Goal: Transaction & Acquisition: Purchase product/service

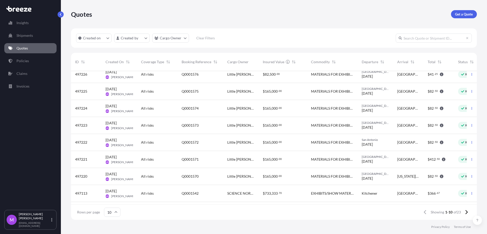
scroll to position [42, 0]
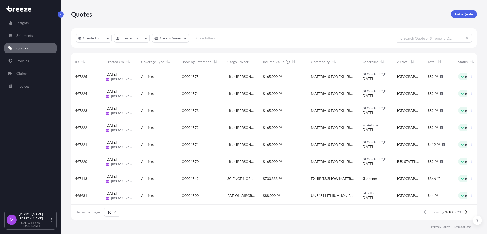
click at [425, 38] on input "text" at bounding box center [434, 37] width 76 height 9
type input "ALGOMA"
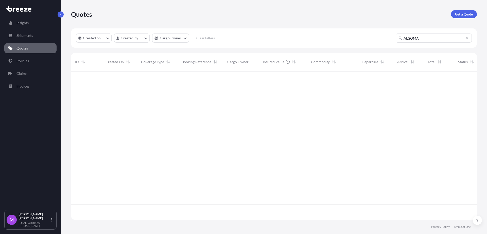
scroll to position [162, 401]
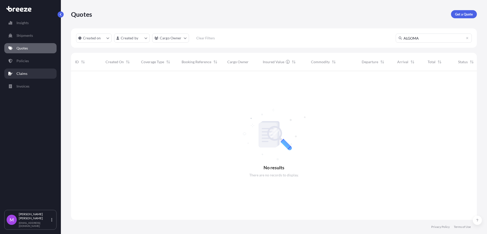
click at [29, 73] on link "Claims" at bounding box center [30, 73] width 52 height 10
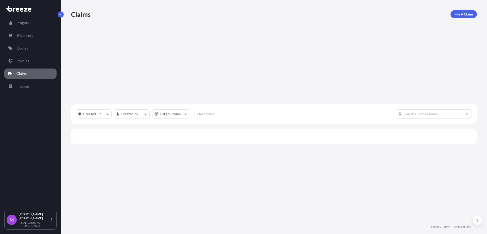
scroll to position [147, 401]
click at [31, 62] on link "Policies" at bounding box center [30, 61] width 52 height 10
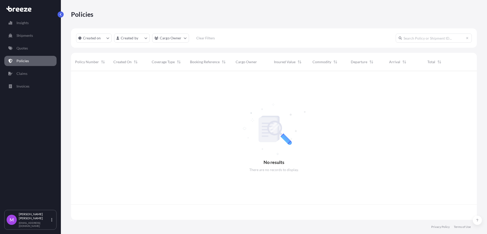
scroll to position [147, 401]
click at [30, 49] on link "Quotes" at bounding box center [30, 48] width 52 height 10
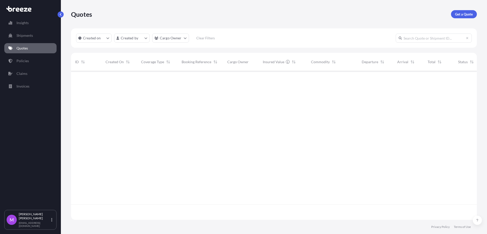
scroll to position [147, 401]
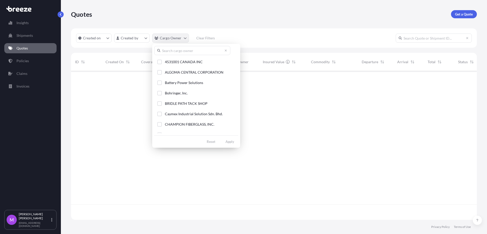
click at [185, 40] on html "Insights Shipments Quotes Policies Claims Invoices M [PERSON_NAME] [EMAIL_ADDRE…" at bounding box center [243, 117] width 487 height 234
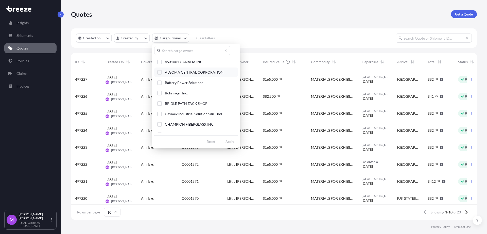
click at [157, 73] on button "ALGOMA CENTRAL CORPORATION" at bounding box center [196, 71] width 84 height 9
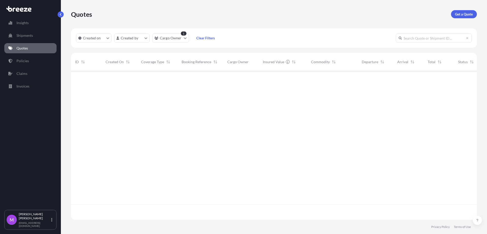
scroll to position [162, 401]
click at [28, 63] on link "Policies" at bounding box center [30, 61] width 52 height 10
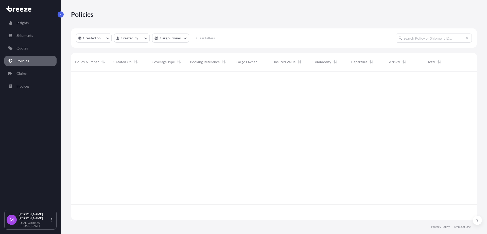
scroll to position [147, 401]
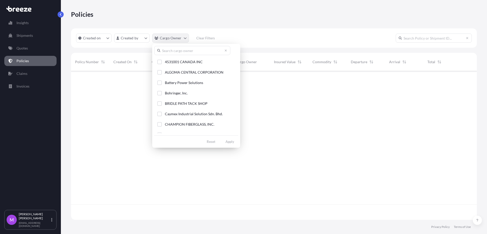
click at [181, 40] on html "Insights Shipments Quotes Policies Claims Invoices M [PERSON_NAME] [EMAIL_ADDRE…" at bounding box center [243, 117] width 487 height 234
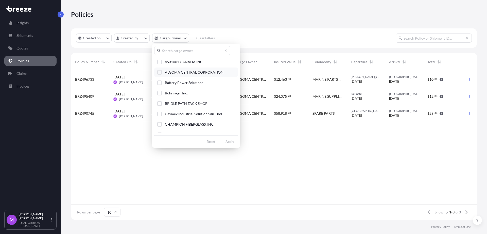
click at [160, 74] on div "Select Option" at bounding box center [159, 72] width 5 height 5
click at [273, 207] on html "Insights Shipments Quotes Policies Claims Invoices M [PERSON_NAME] [EMAIL_ADDRE…" at bounding box center [243, 117] width 487 height 234
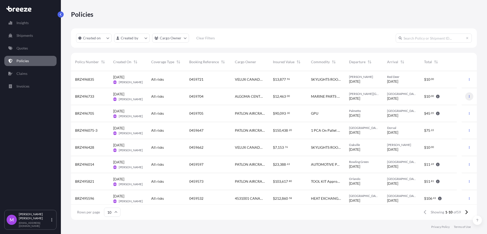
click at [468, 97] on icon "button" at bounding box center [469, 96] width 3 height 3
click at [437, 98] on p "Duplicate quote" at bounding box center [436, 97] width 25 height 5
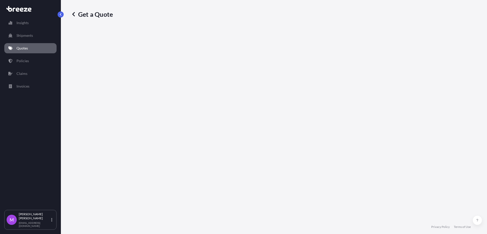
select select "Road"
select select "1"
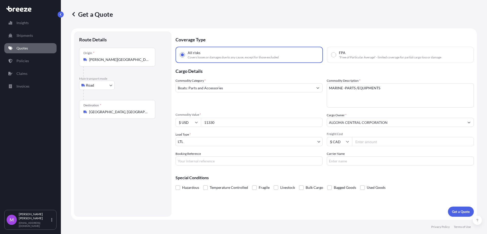
drag, startPoint x: 202, startPoint y: 122, endPoint x: 188, endPoint y: 122, distance: 14.2
click at [188, 122] on div "$ USD 11330" at bounding box center [249, 122] width 147 height 9
type input "19799.27"
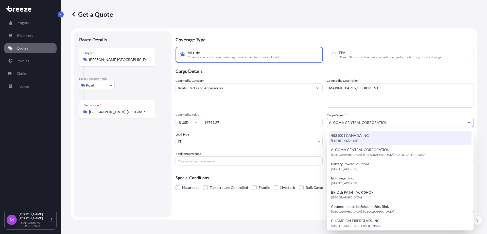
click at [132, 158] on div "Route Details Place of loading Road Road Rail Origin * [PERSON_NAME][GEOGRAPHIC…" at bounding box center [122, 124] width 87 height 175
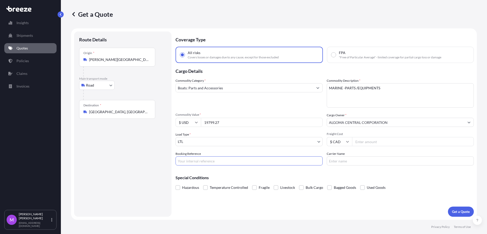
click at [199, 164] on input "Booking Reference" at bounding box center [249, 160] width 147 height 9
click at [240, 162] on input "Booking Reference" at bounding box center [249, 160] width 147 height 9
paste input "0459777"
type input "0459777"
click at [114, 65] on div "Origin * [PERSON_NAME][GEOGRAPHIC_DATA], [GEOGRAPHIC_DATA]" at bounding box center [117, 57] width 76 height 19
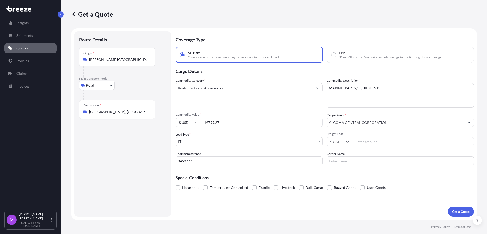
click at [114, 62] on input "[PERSON_NAME][GEOGRAPHIC_DATA], [GEOGRAPHIC_DATA]" at bounding box center [119, 59] width 60 height 5
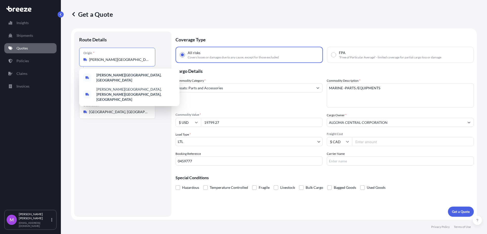
drag, startPoint x: 144, startPoint y: 62, endPoint x: 75, endPoint y: 59, distance: 69.6
click at [75, 59] on div "Route Details Place of loading Road Road Rail Origin * [PERSON_NAME][GEOGRAPHIC…" at bounding box center [122, 123] width 97 height 185
paste input "[GEOGRAPHIC_DATA]"
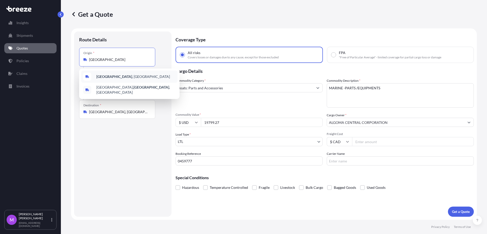
click at [139, 78] on span "[GEOGRAPHIC_DATA] , [GEOGRAPHIC_DATA]" at bounding box center [133, 76] width 74 height 5
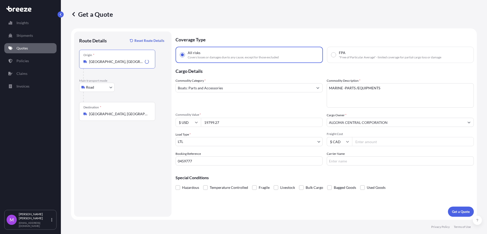
type input "[GEOGRAPHIC_DATA], [GEOGRAPHIC_DATA]"
click at [130, 161] on div "Route Details Reset Route Details Place of loading Road Road Rail Origin * [GEO…" at bounding box center [122, 124] width 87 height 175
click at [457, 217] on form "Route Details Reset Route Details Place of loading Road Road Rail Origin * [GEO…" at bounding box center [274, 123] width 406 height 191
click at [456, 215] on button "Get a Quote" at bounding box center [461, 212] width 26 height 10
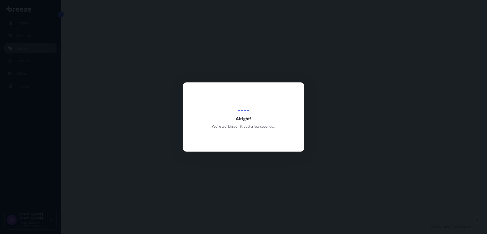
select select "Road"
select select "1"
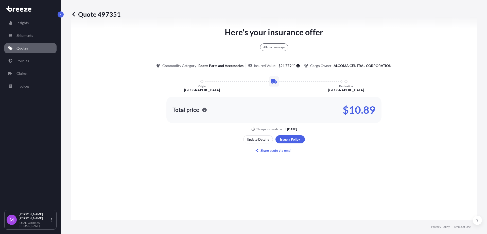
scroll to position [279, 0]
click at [213, 167] on div "Here's your insurance offer All risk coverage Commodity Category Boats: Parts a…" at bounding box center [274, 89] width 392 height 304
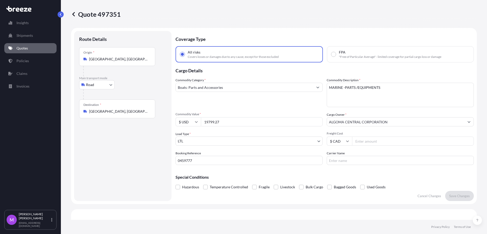
scroll to position [0, 0]
drag, startPoint x: 229, startPoint y: 122, endPoint x: 200, endPoint y: 122, distance: 28.2
click at [200, 121] on div "$ USD 19799.27" at bounding box center [249, 122] width 147 height 9
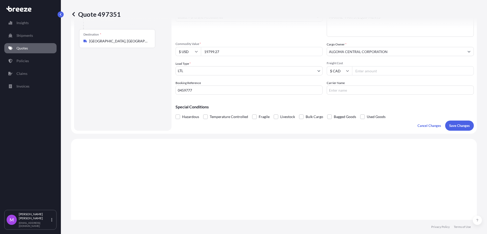
scroll to position [32, 0]
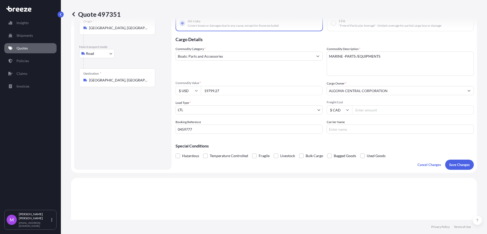
click at [460, 166] on p "Save Changes" at bounding box center [459, 164] width 21 height 5
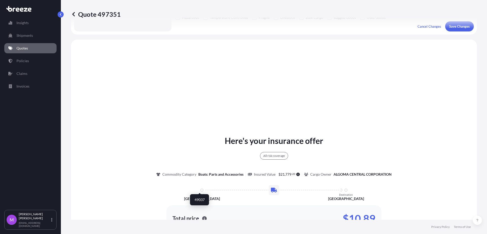
scroll to position [184, 0]
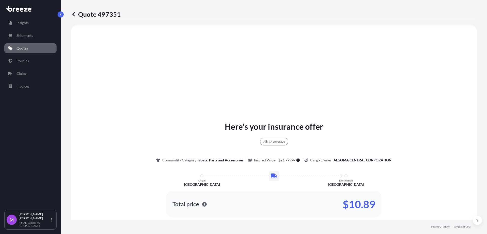
select select "Road"
select select "1"
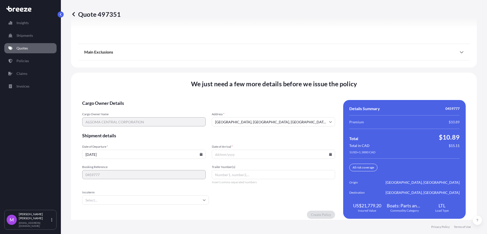
scroll to position [647, 0]
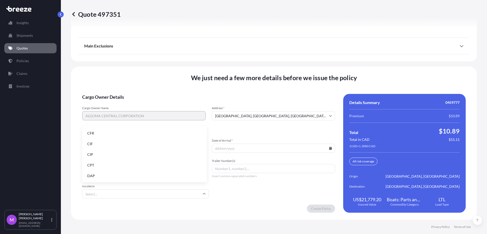
click at [102, 197] on input "Incoterm" at bounding box center [145, 193] width 127 height 9
click at [97, 146] on li "CIF" at bounding box center [144, 144] width 121 height 10
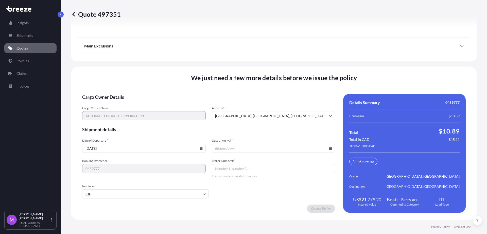
click at [141, 149] on input "[DATE]" at bounding box center [144, 148] width 124 height 9
click at [111, 152] on input "[DATE]" at bounding box center [144, 148] width 124 height 9
click at [200, 148] on icon at bounding box center [201, 148] width 3 height 3
click at [142, 113] on button "21" at bounding box center [138, 111] width 8 height 8
type input "[DATE]"
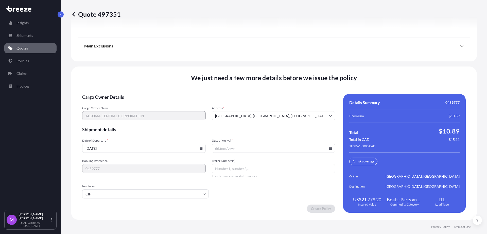
click at [330, 148] on input "Date of Arrival *" at bounding box center [274, 148] width 124 height 9
click at [329, 147] on icon at bounding box center [330, 148] width 3 height 3
click at [260, 124] on button "27" at bounding box center [256, 120] width 8 height 8
type input "[DATE]"
click at [242, 210] on div "Create Policy" at bounding box center [208, 208] width 253 height 8
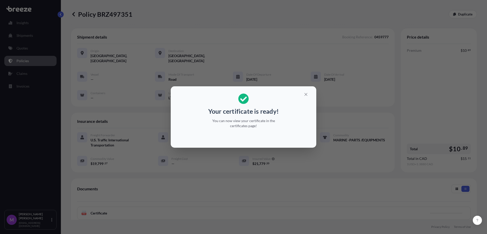
click at [208, 189] on div "Your certificate is ready! You can now view your certificate in the certificate…" at bounding box center [243, 117] width 487 height 234
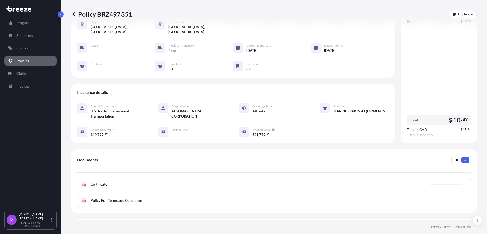
scroll to position [63, 0]
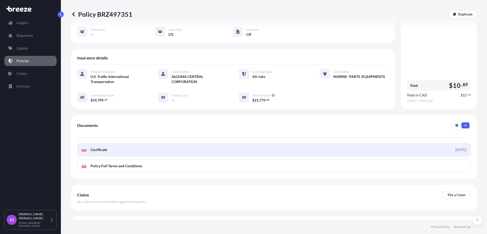
click at [248, 146] on link "PDF Certificate [DATE]" at bounding box center [274, 149] width 394 height 13
